Goal: Book appointment/travel/reservation

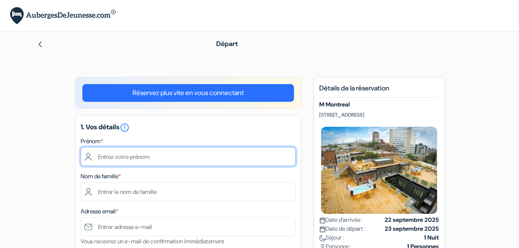
click at [106, 157] on input "text" at bounding box center [188, 156] width 215 height 19
type input "Michael"
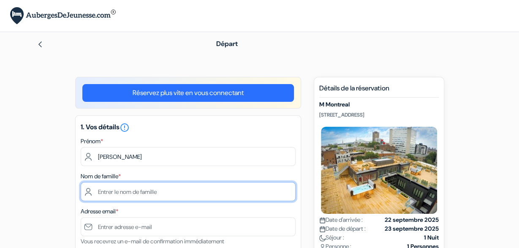
click at [99, 192] on input "text" at bounding box center [188, 191] width 215 height 19
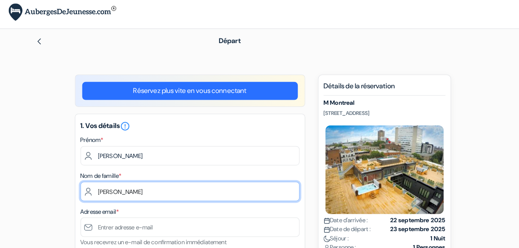
type input "Fleckenstein"
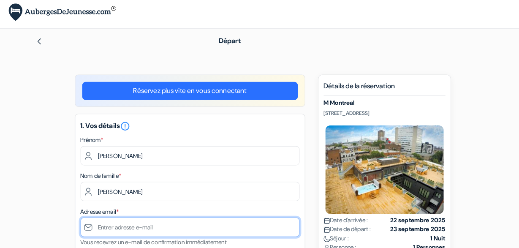
click at [100, 227] on input "text" at bounding box center [188, 226] width 215 height 19
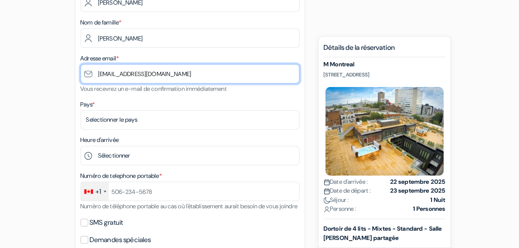
scroll to position [158, 0]
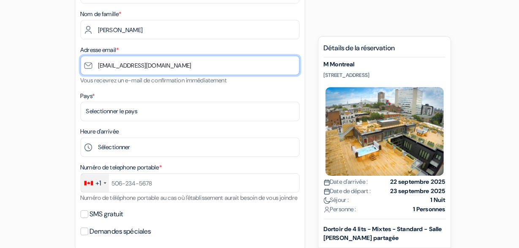
type input "[EMAIL_ADDRESS][DOMAIN_NAME]"
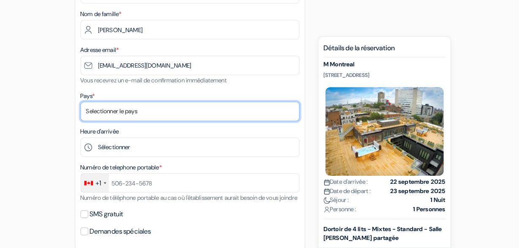
select select "42"
click option "[GEOGRAPHIC_DATA]" at bounding box center [0, 0] width 0 height 0
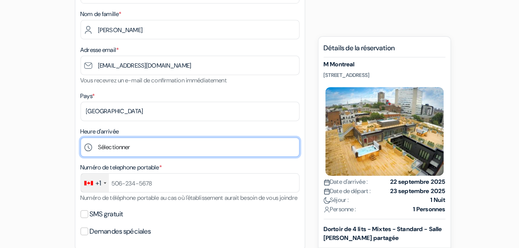
select select "17"
click option "17:00" at bounding box center [0, 0] width 0 height 0
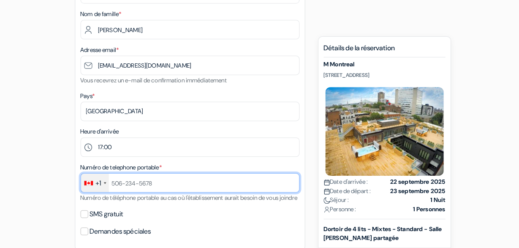
click at [113, 188] on input "text" at bounding box center [188, 183] width 215 height 19
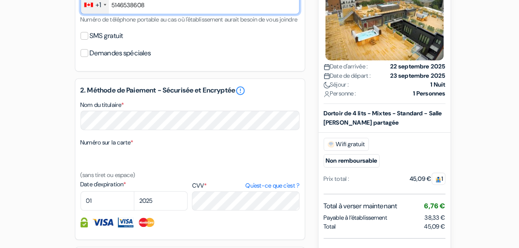
scroll to position [347, 0]
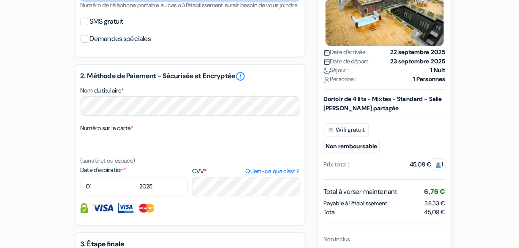
type input "5146538608"
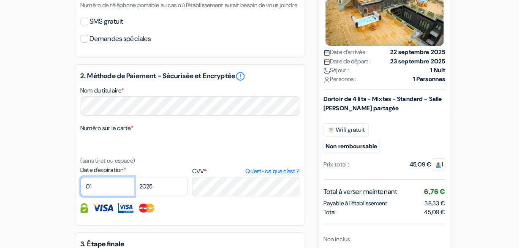
click at [81, 178] on select "01 02 03 04 05 06 07 08 09 10 11 12" at bounding box center [107, 187] width 53 height 19
select select "02"
click option "02" at bounding box center [0, 0] width 0 height 0
click at [133, 178] on select "2025 2026 2027 2028 2029 2030 2031 2032 2033 2034 2035 2036 2037 2038 2039 2040…" at bounding box center [159, 187] width 53 height 19
select select "2027"
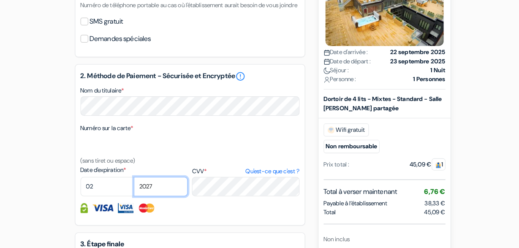
click option "2027" at bounding box center [0, 0] width 0 height 0
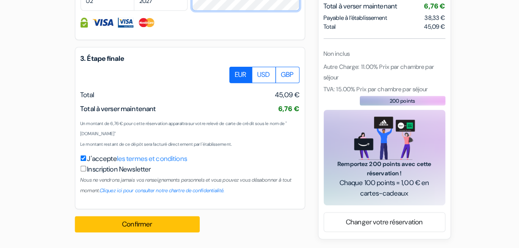
scroll to position [539, 0]
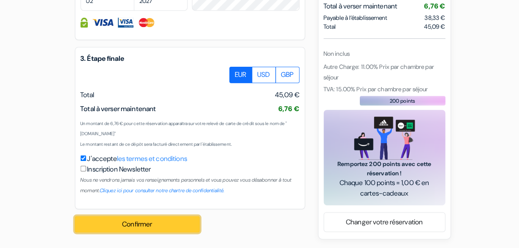
click at [132, 225] on button "Confirmer Loading..." at bounding box center [136, 225] width 122 height 16
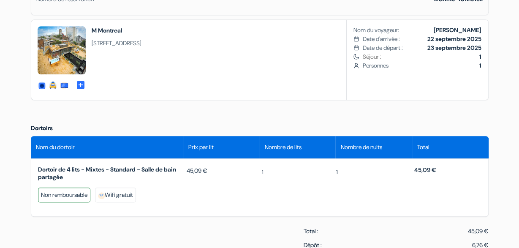
scroll to position [219, 0]
